Goal: Information Seeking & Learning: Learn about a topic

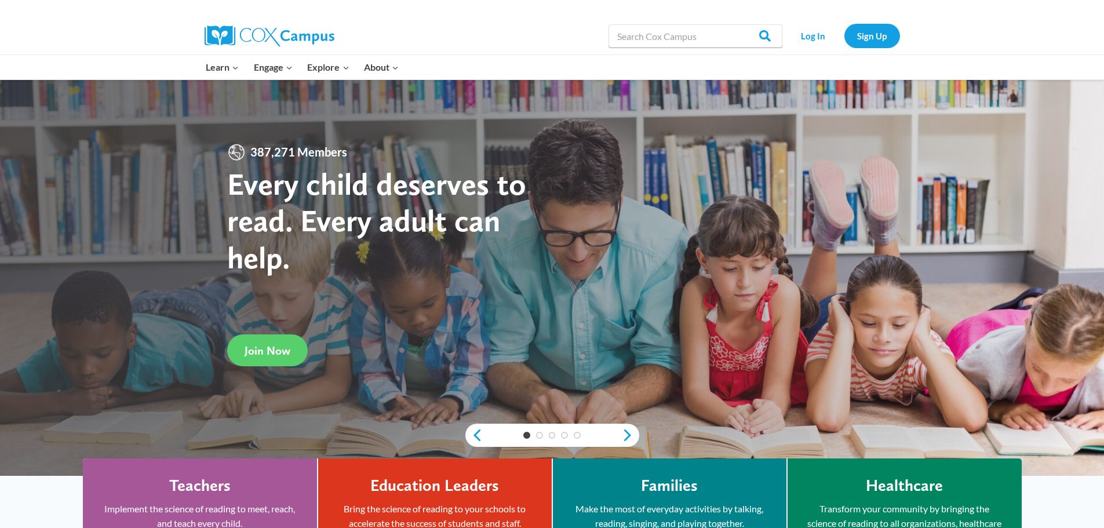
click at [786, 36] on div "Search in https://coxcampus.org/ Search Search Log In Sign Up" at bounding box center [685, 35] width 429 height 37
click at [795, 36] on link "Log In" at bounding box center [813, 36] width 50 height 24
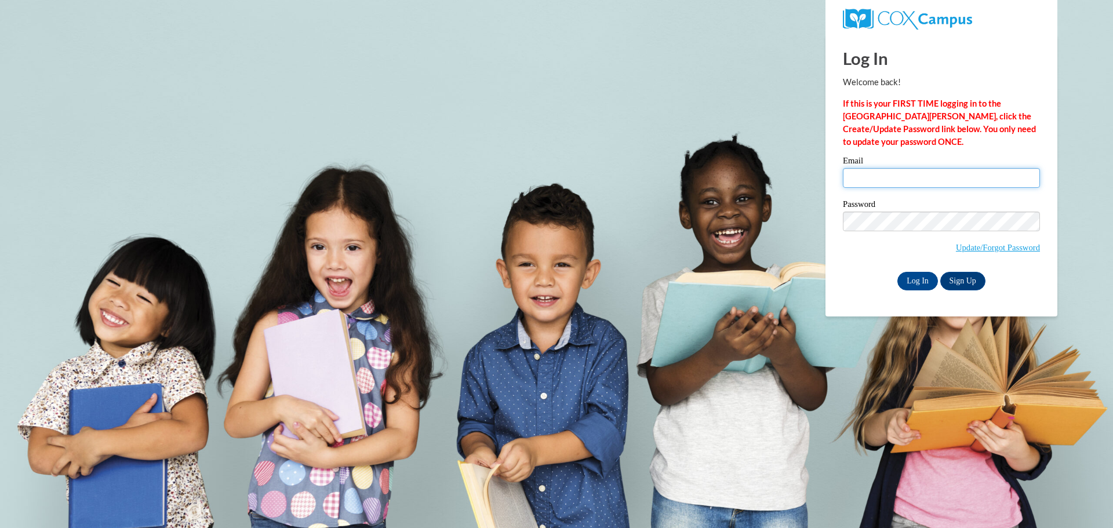
click at [870, 188] on input "Email" at bounding box center [941, 178] width 197 height 20
type input "skeensa@prescott.k12.wi.us"
click at [872, 174] on input "skeensa@prescott.k12.wi.us" at bounding box center [941, 178] width 197 height 20
click at [925, 279] on input "Log In" at bounding box center [917, 281] width 41 height 19
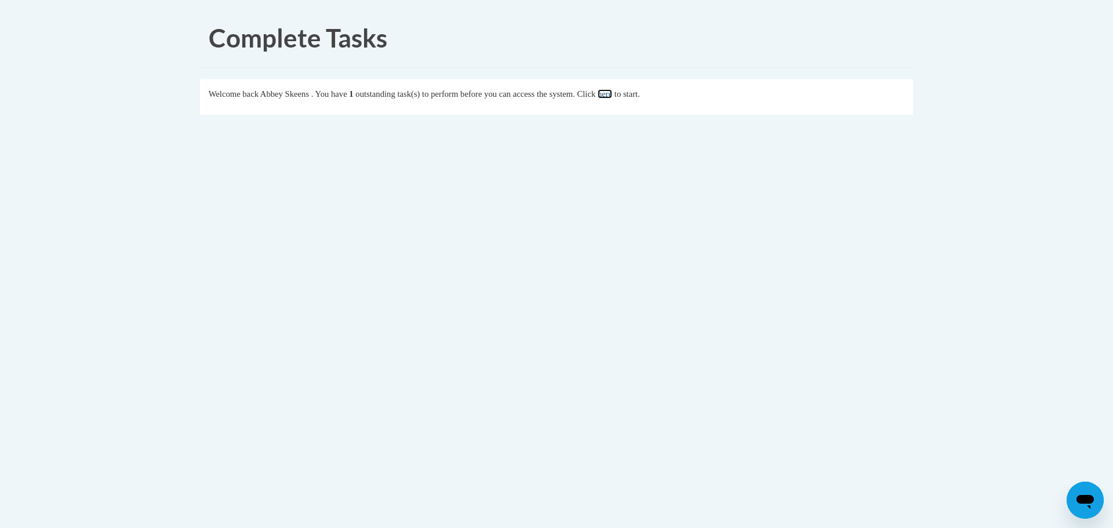
click at [612, 93] on link "here" at bounding box center [604, 93] width 14 height 9
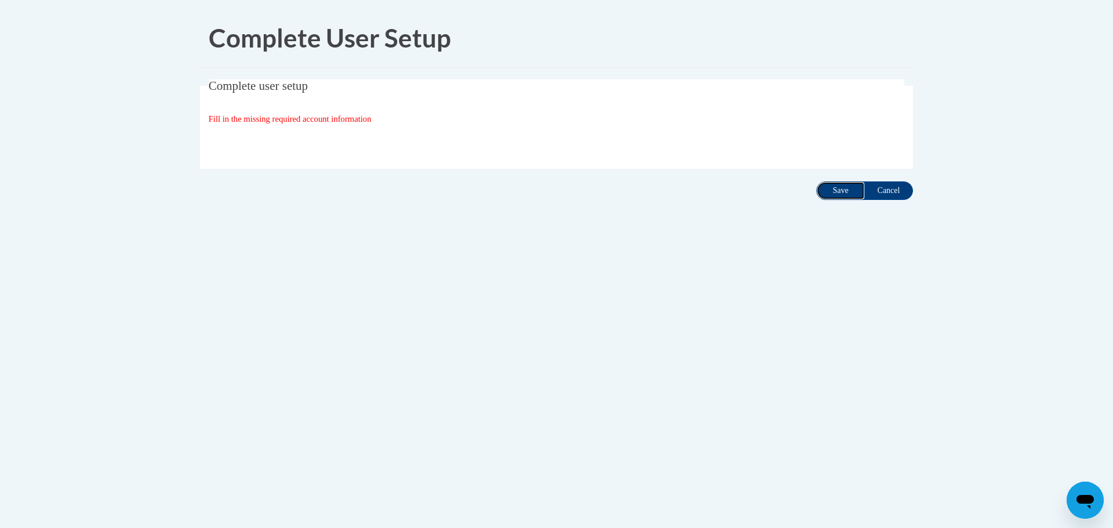
click at [846, 191] on input "Save" at bounding box center [840, 190] width 49 height 19
click at [280, 111] on fieldset "Complete user setup Fill in the missing required account information User Profi…" at bounding box center [556, 123] width 713 height 89
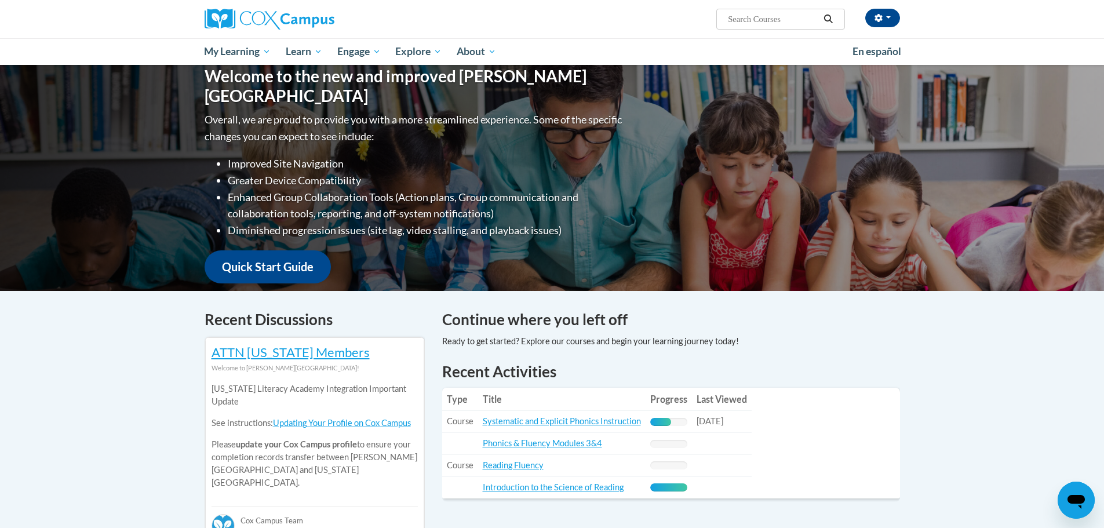
scroll to position [290, 0]
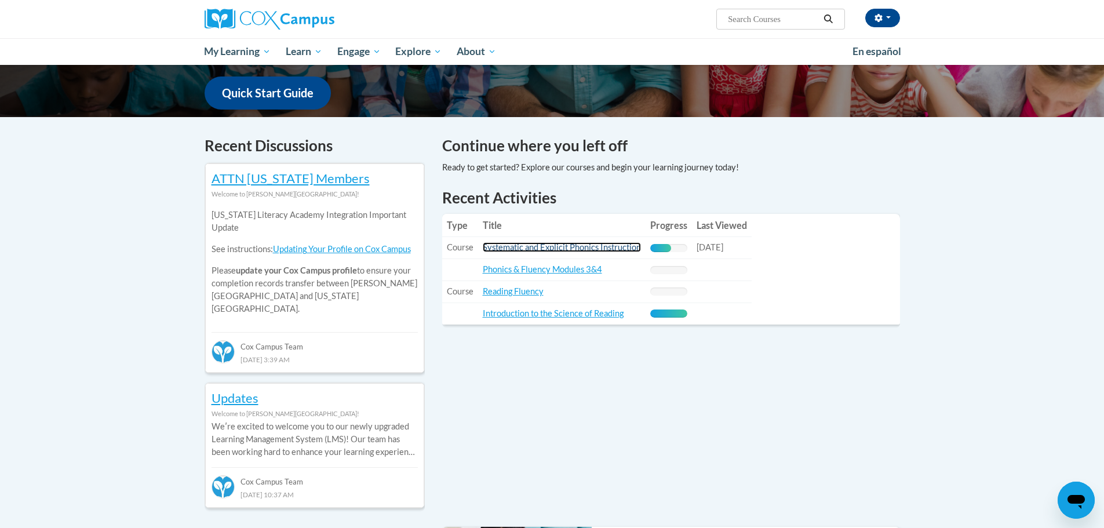
click at [542, 245] on link "Systematic and Explicit Phonics Instruction" at bounding box center [562, 247] width 158 height 10
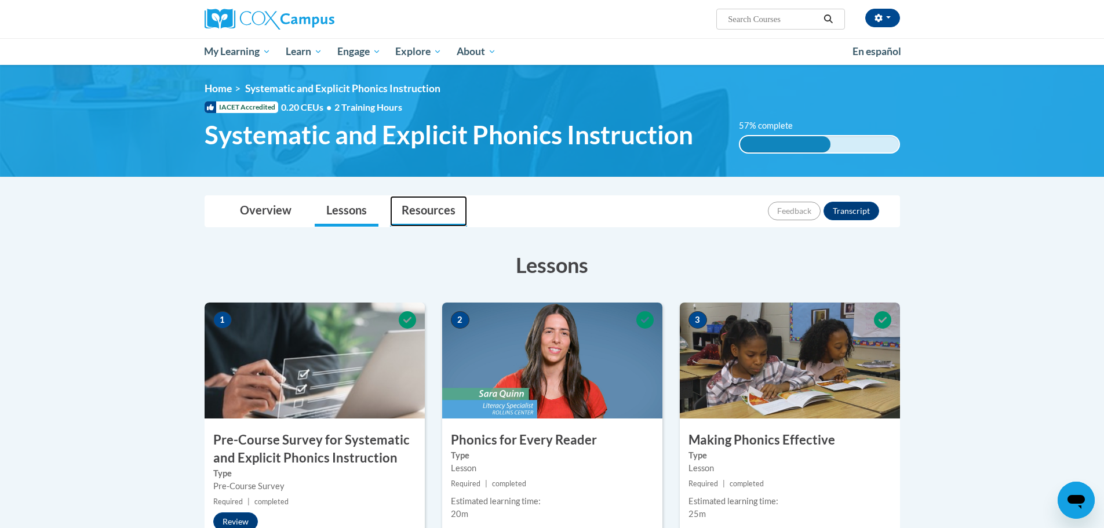
click at [433, 212] on link "Resources" at bounding box center [428, 211] width 77 height 31
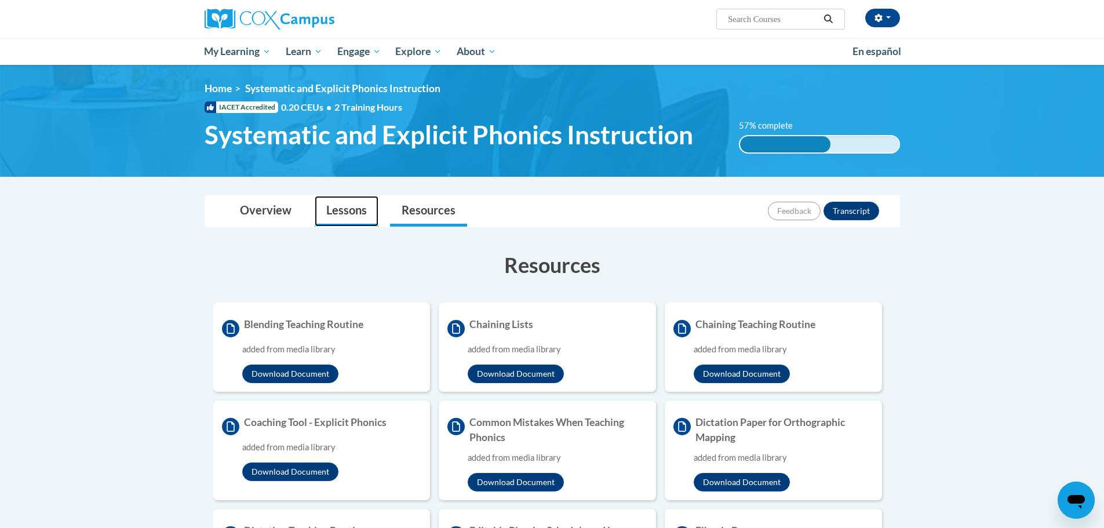
click at [344, 207] on link "Lessons" at bounding box center [347, 211] width 64 height 31
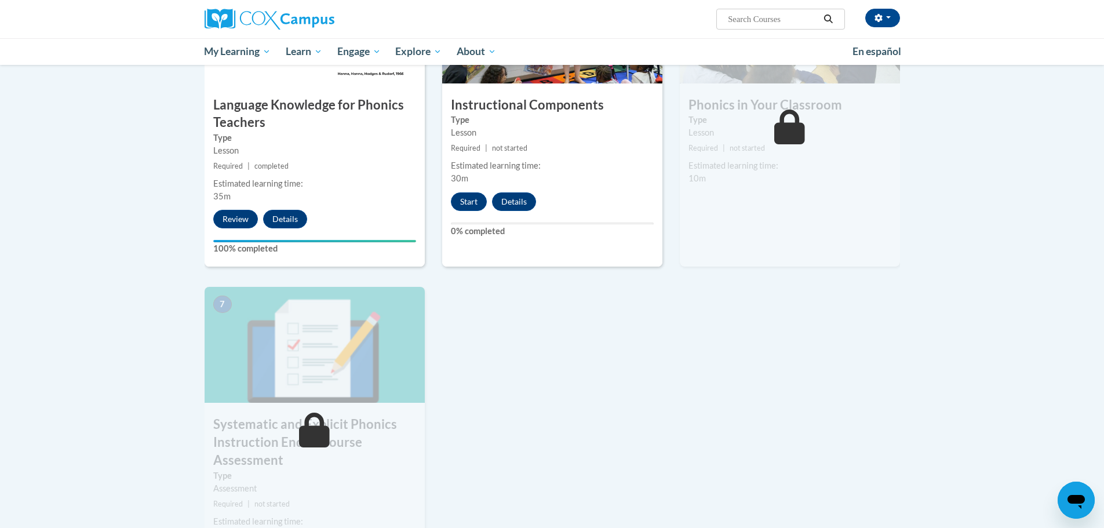
scroll to position [464, 0]
